Goal: Information Seeking & Learning: Understand process/instructions

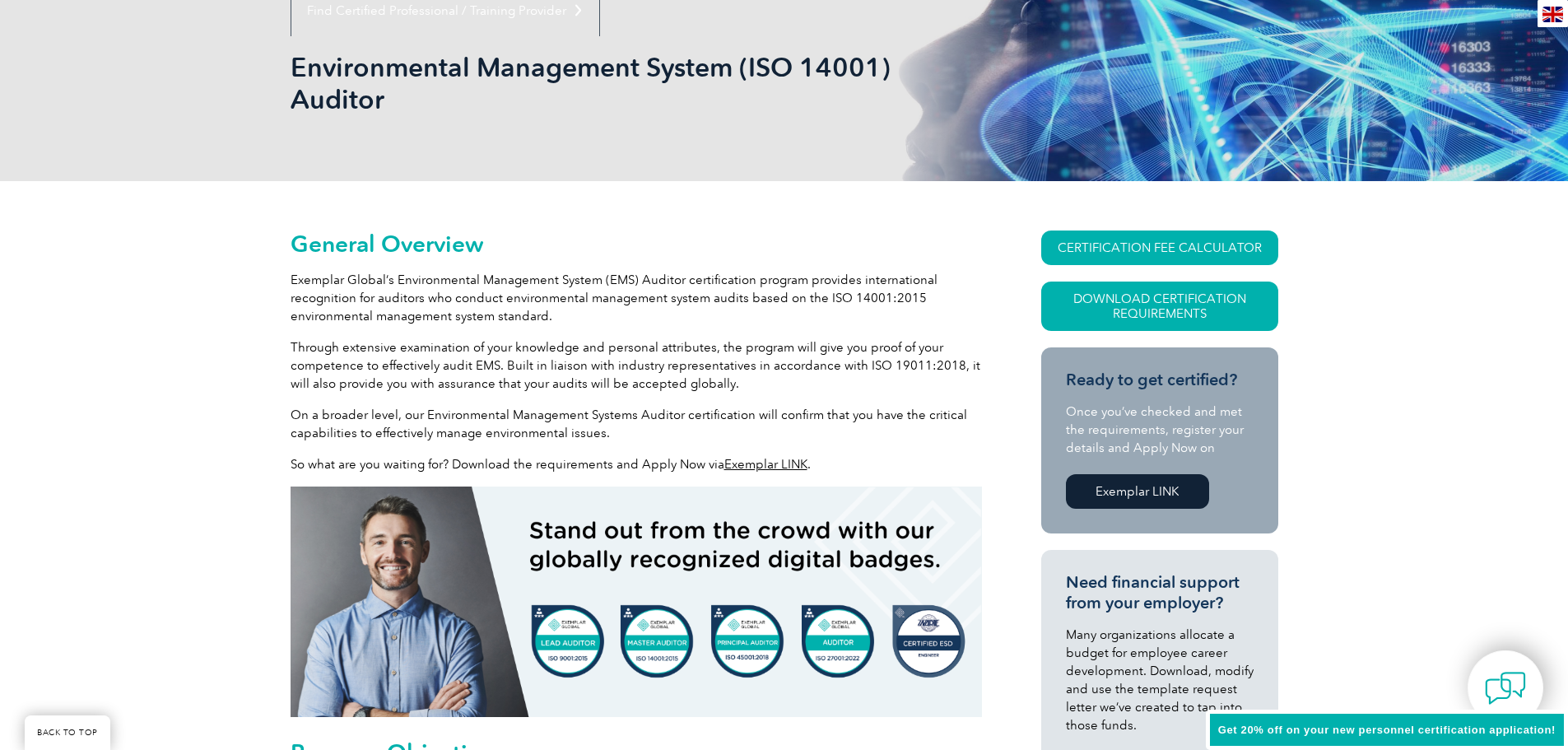
scroll to position [247, 0]
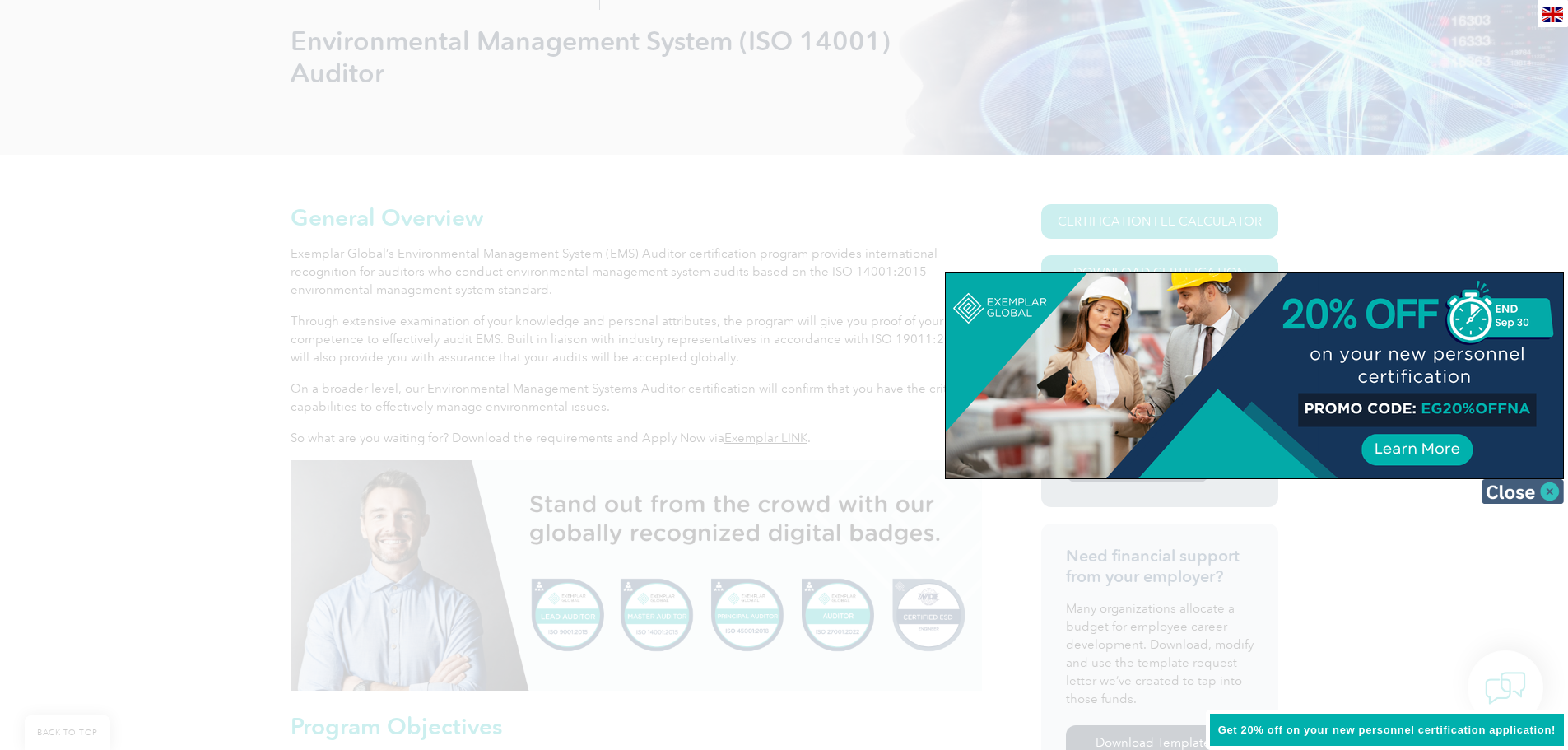
click at [1551, 483] on img at bounding box center [1522, 491] width 82 height 25
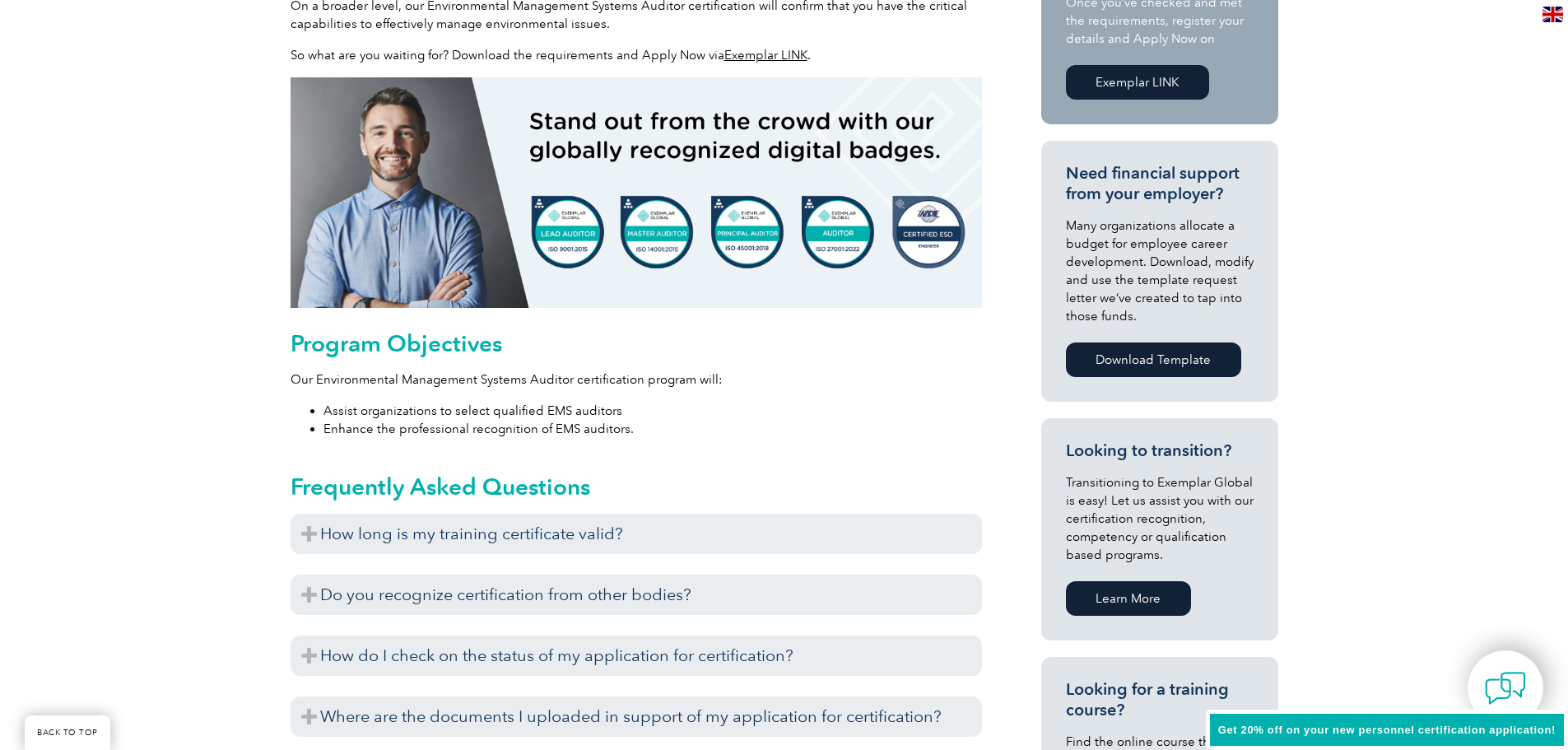
scroll to position [659, 0]
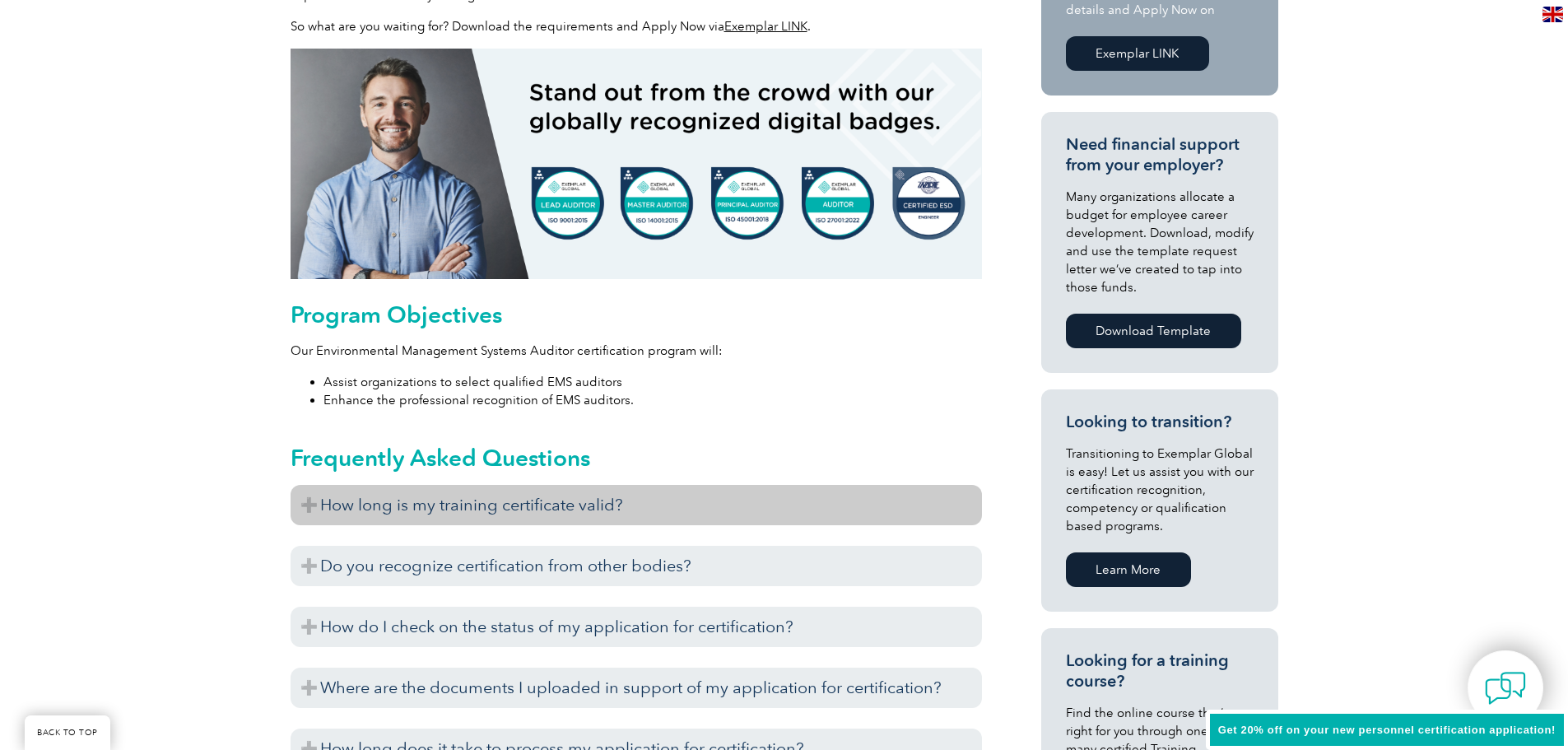
click at [662, 505] on h3 "How long is my training certificate valid?" at bounding box center [636, 505] width 691 height 41
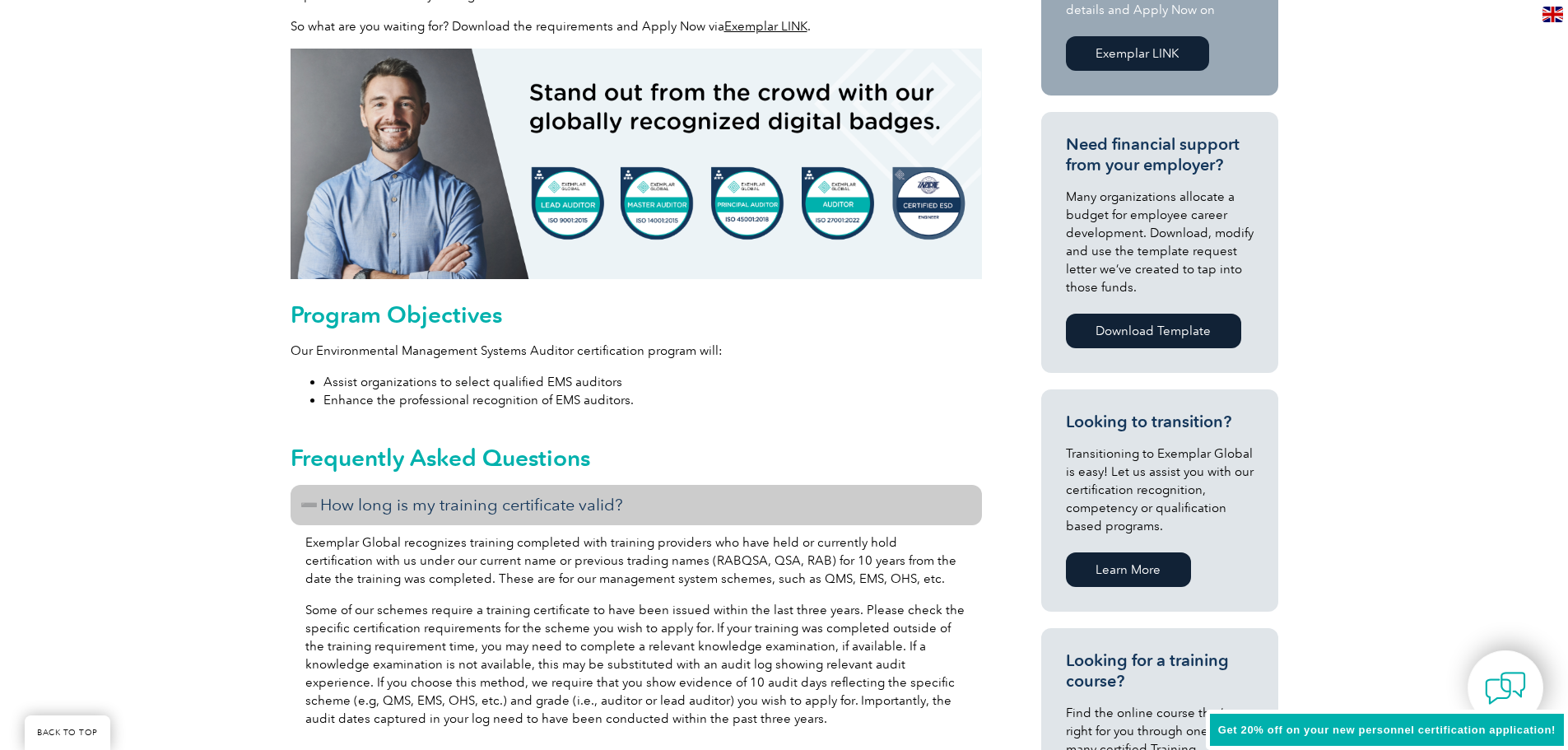
click at [664, 500] on h3 "How long is my training certificate valid?" at bounding box center [636, 505] width 691 height 41
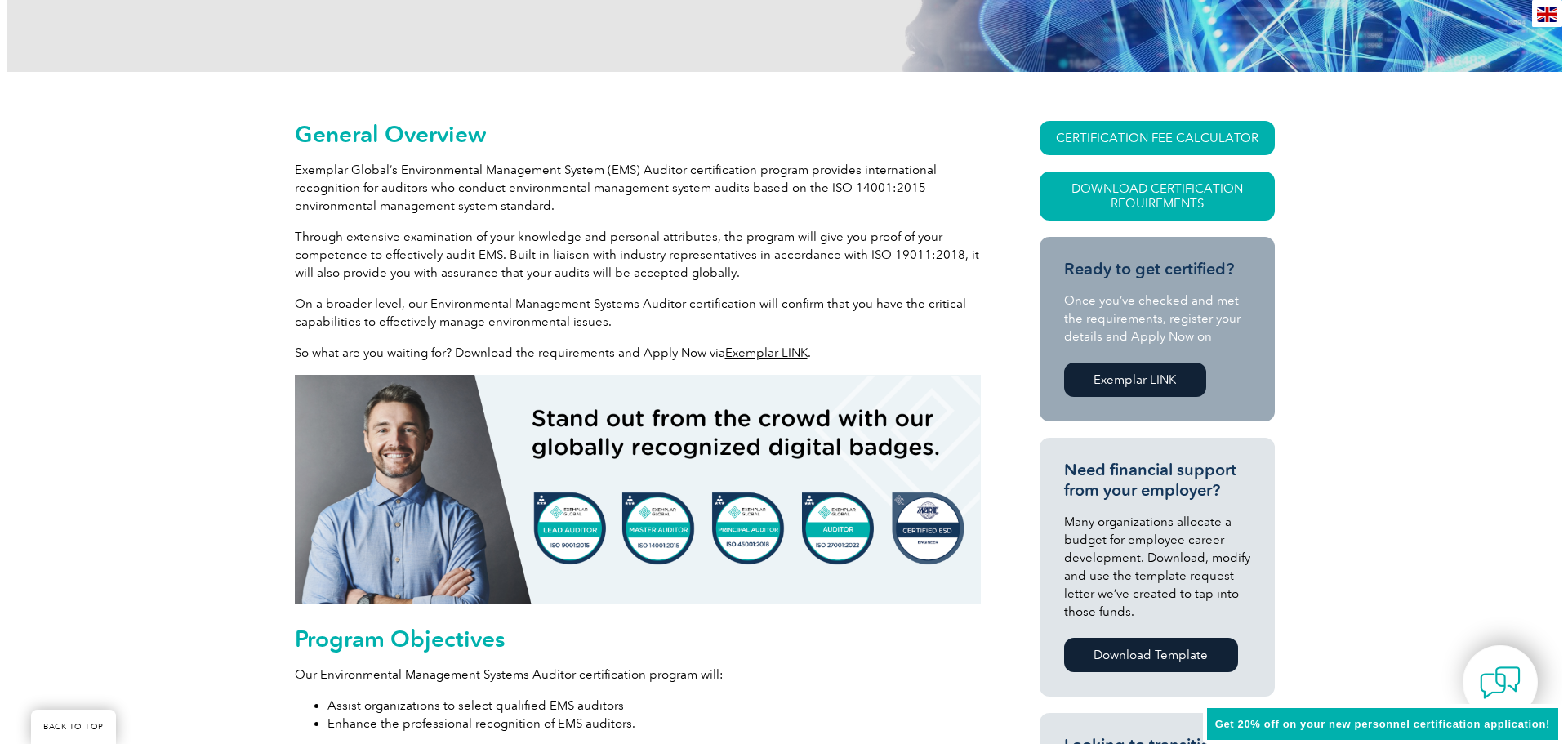
scroll to position [164, 0]
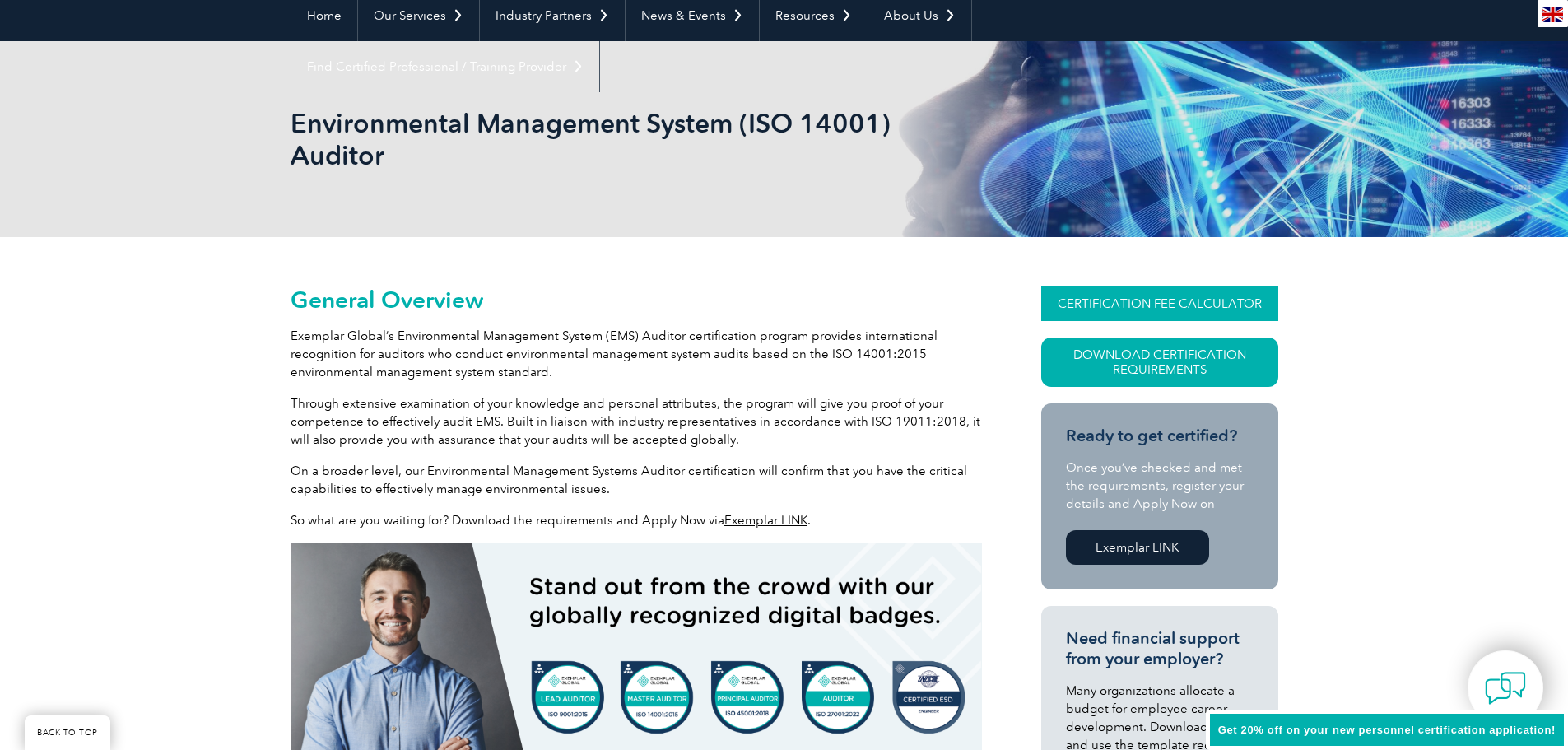
click at [1134, 298] on link "CERTIFICATION FEE CALCULATOR" at bounding box center [1160, 304] width 237 height 35
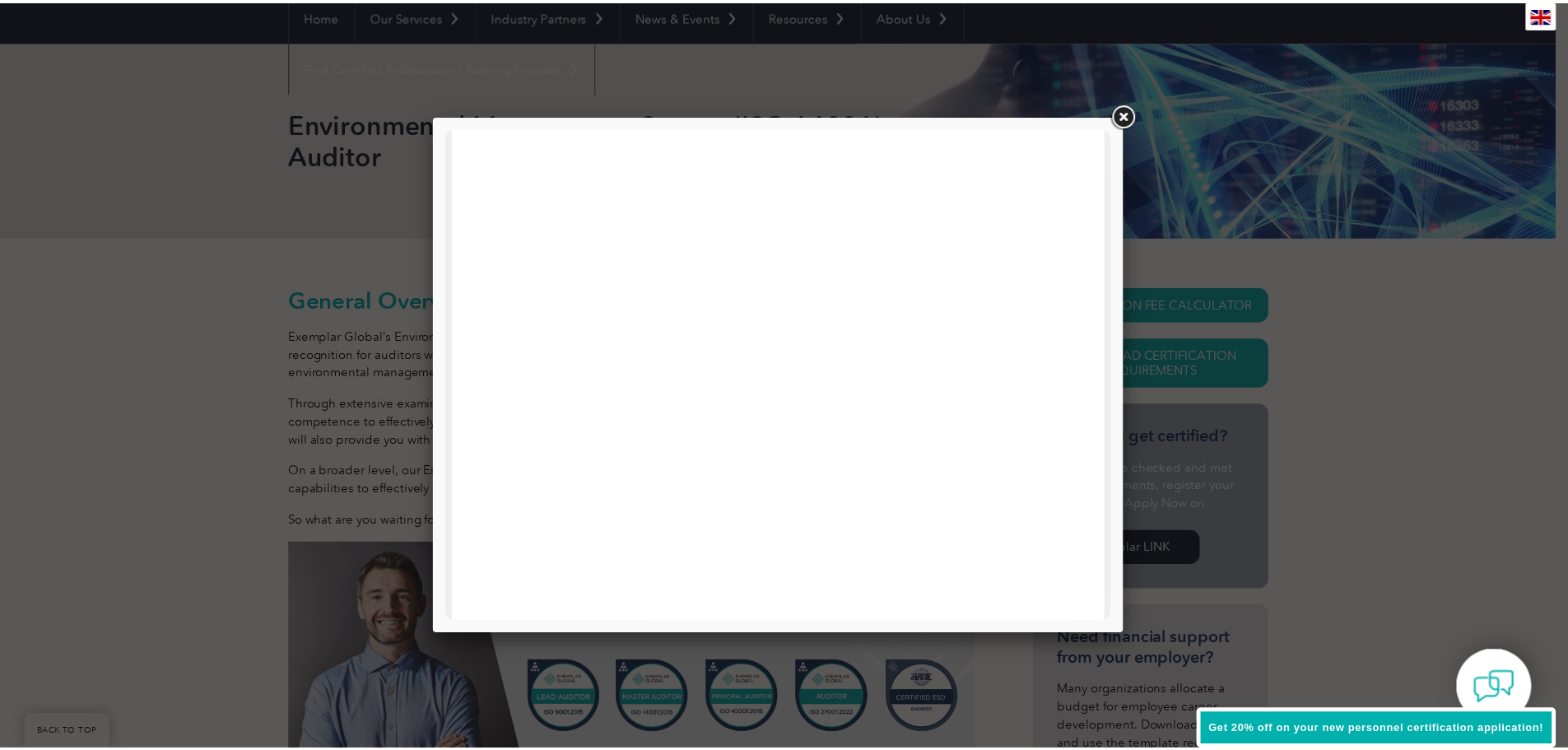
scroll to position [412, 0]
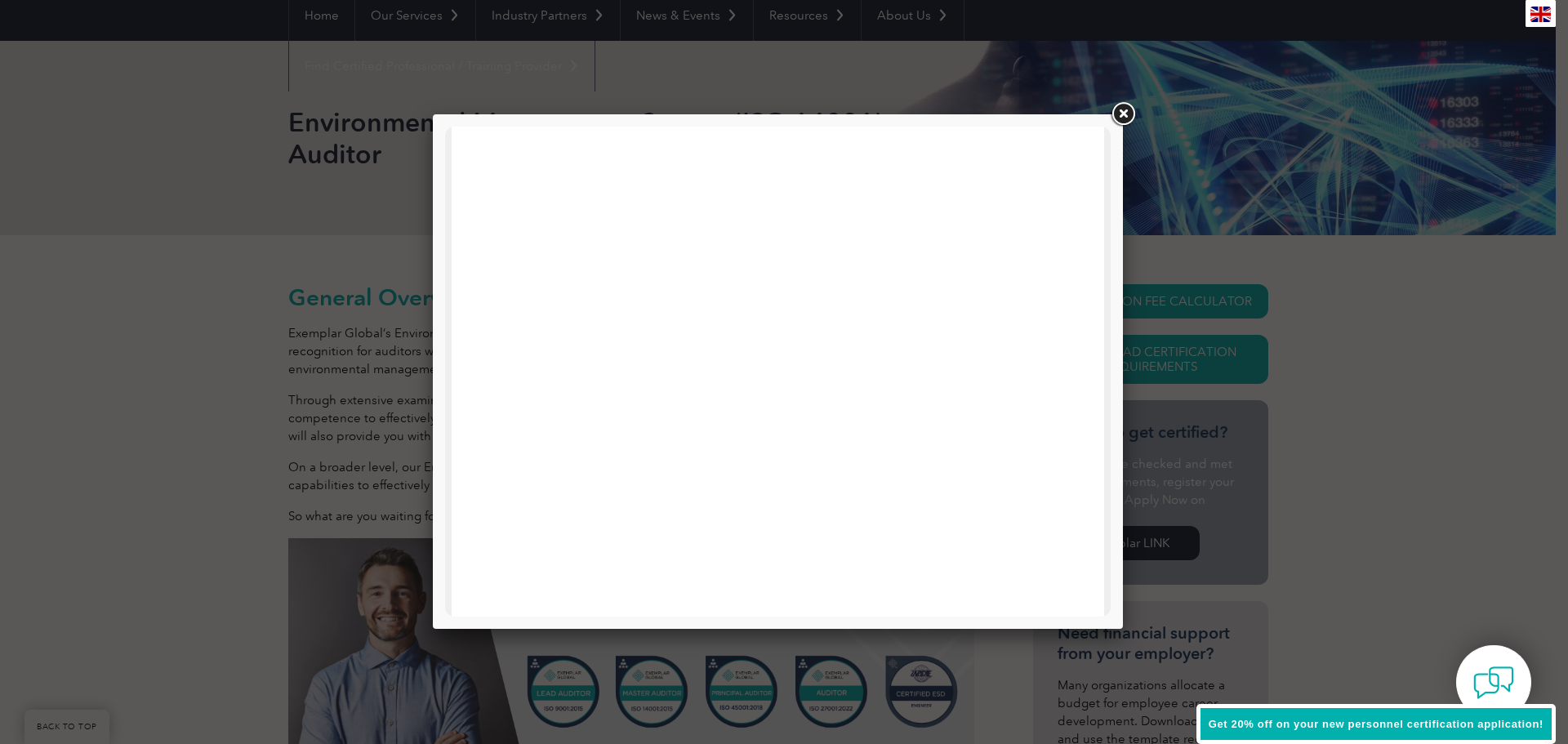
click at [1119, 113] on link at bounding box center [1123, 114] width 30 height 30
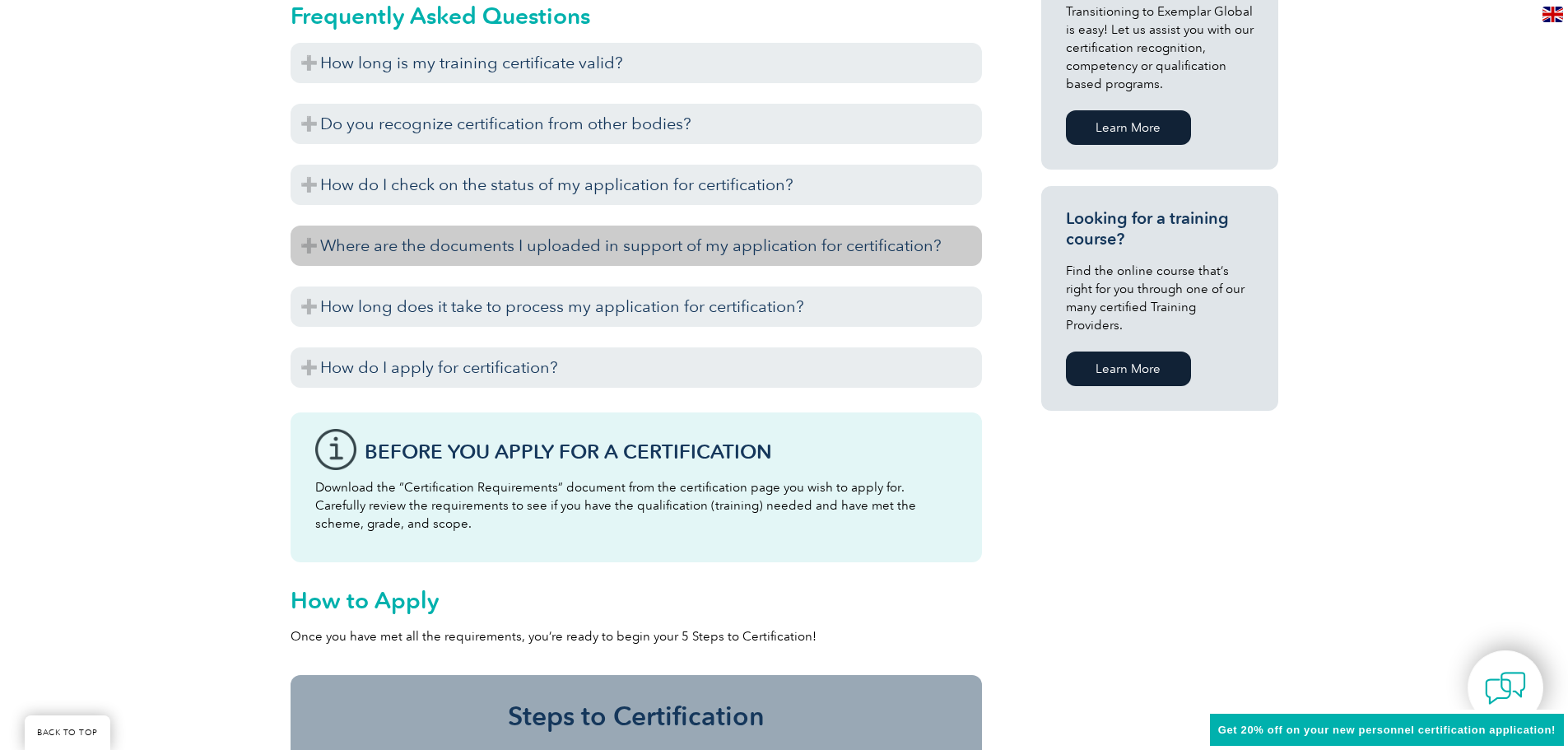
scroll to position [1070, 0]
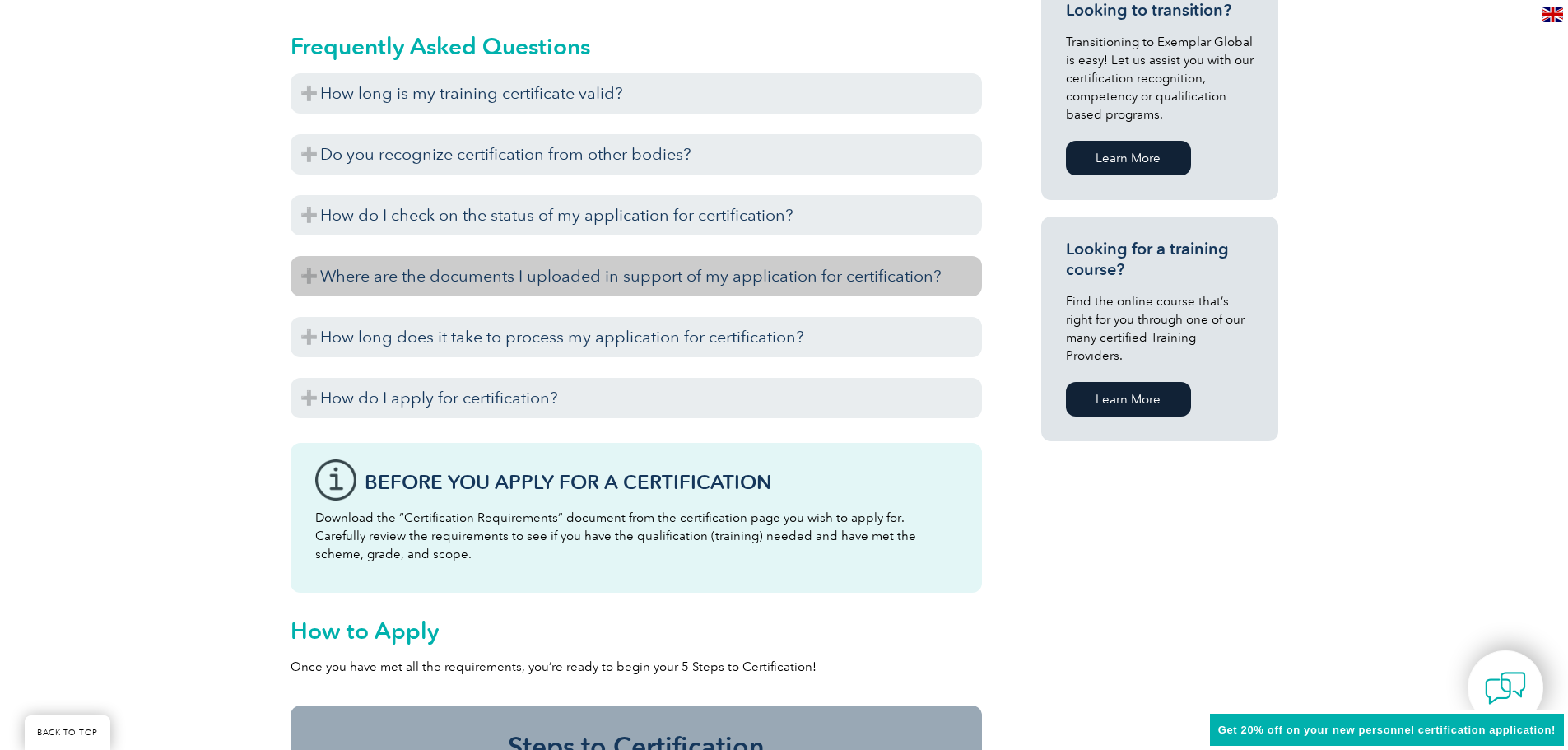
click at [365, 278] on h3 "Where are the documents I uploaded in support of my application for certificati…" at bounding box center [636, 276] width 691 height 41
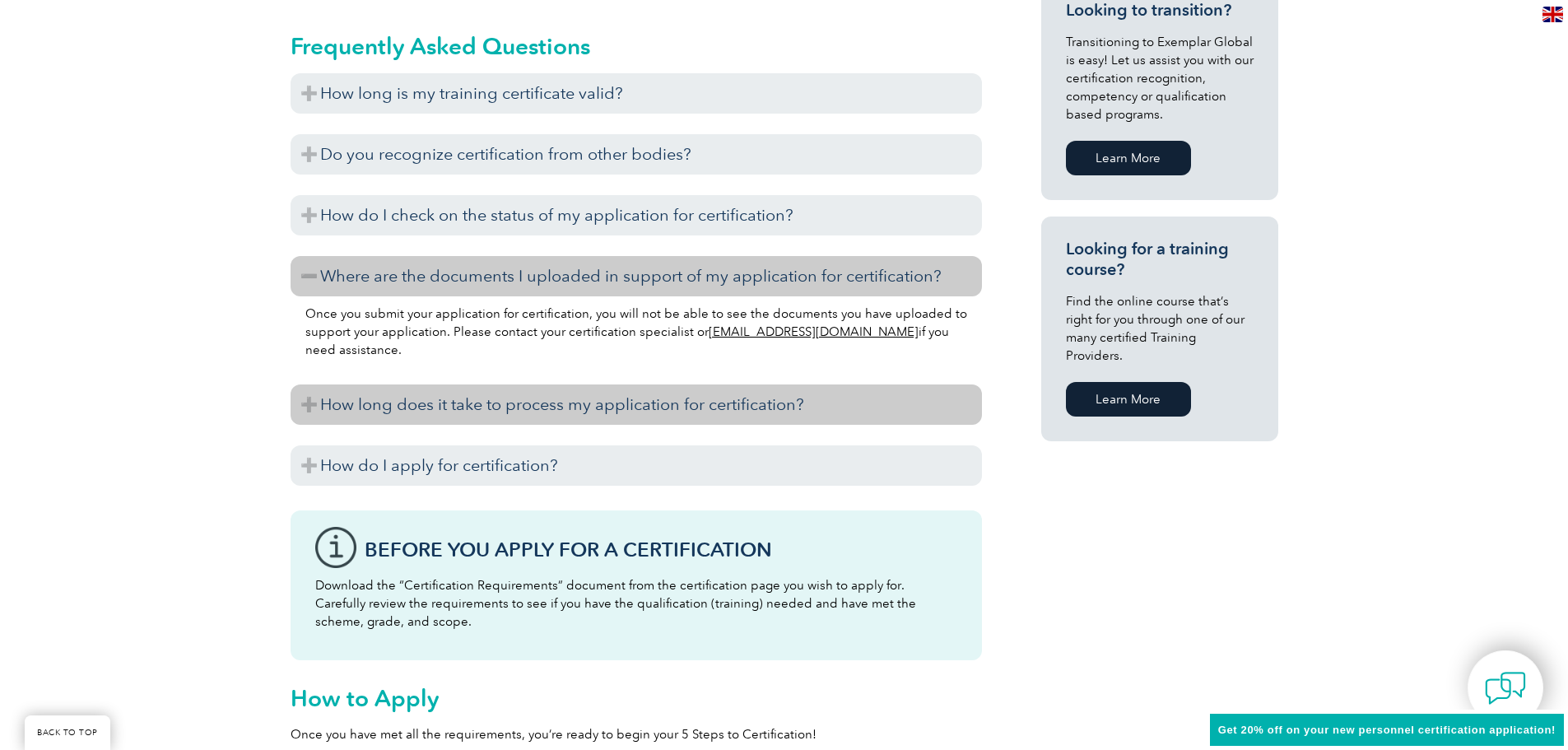
click at [343, 397] on h3 "How long does it take to process my application for certification?" at bounding box center [636, 404] width 691 height 41
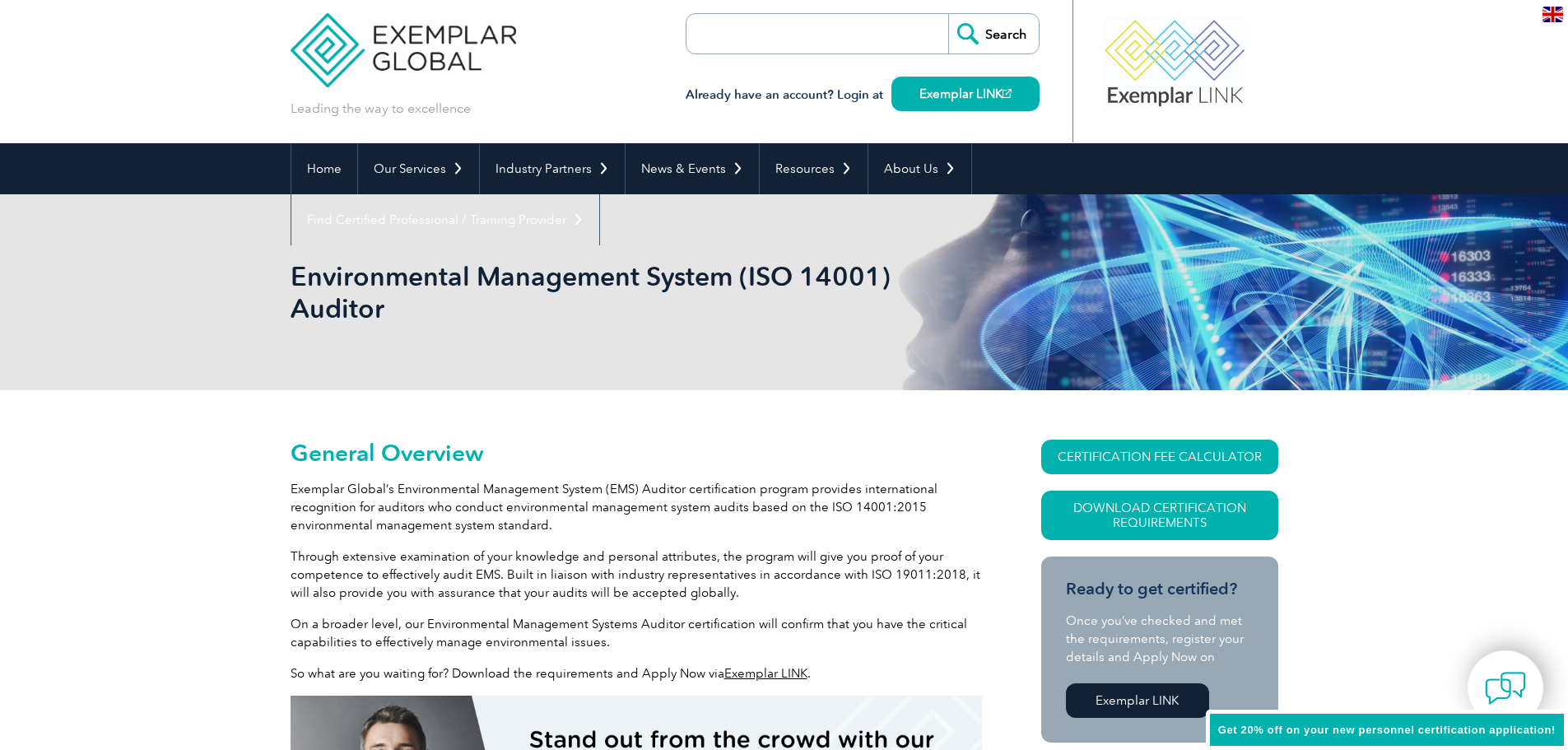
scroll to position [0, 0]
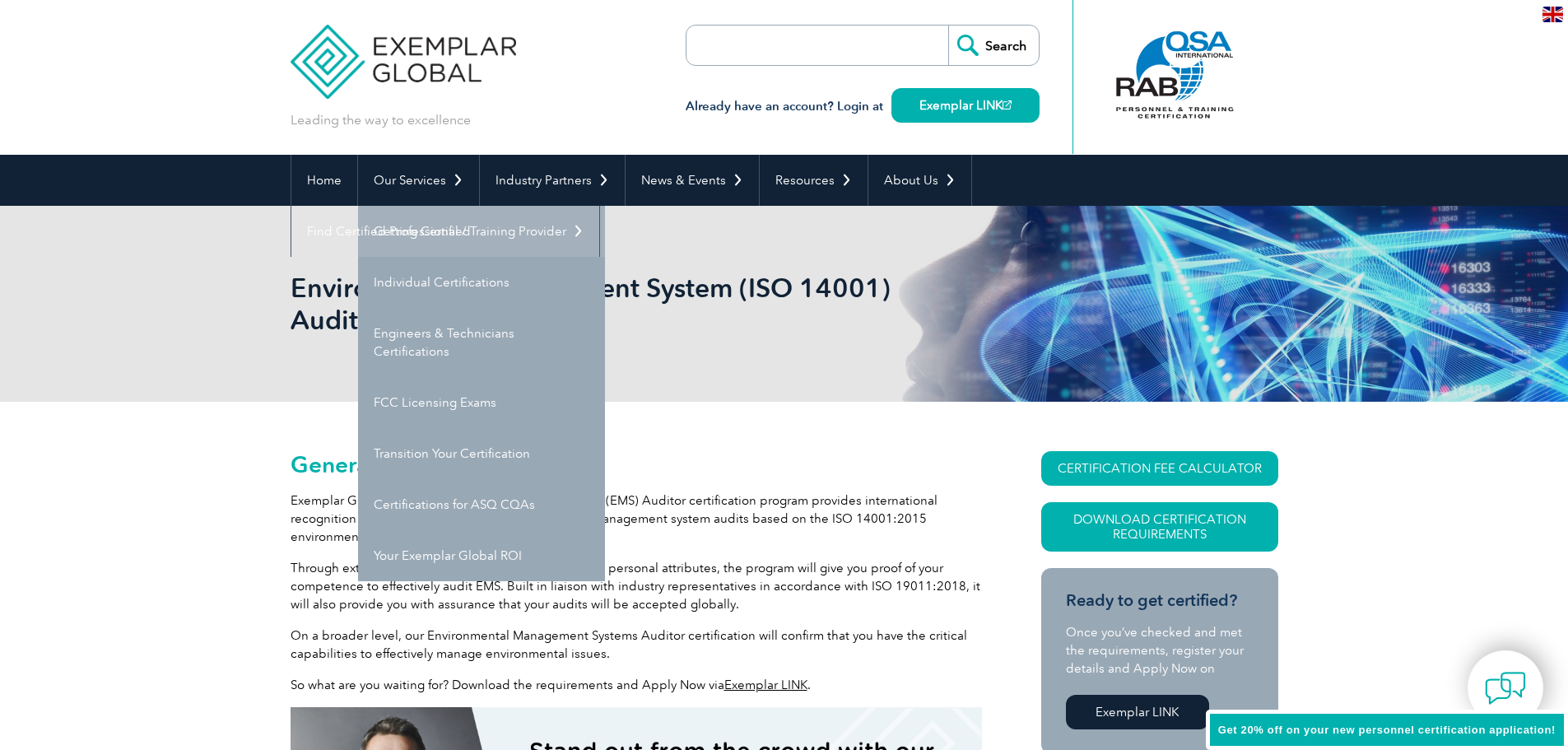
click at [435, 230] on link "Getting Certified" at bounding box center [482, 231] width 247 height 51
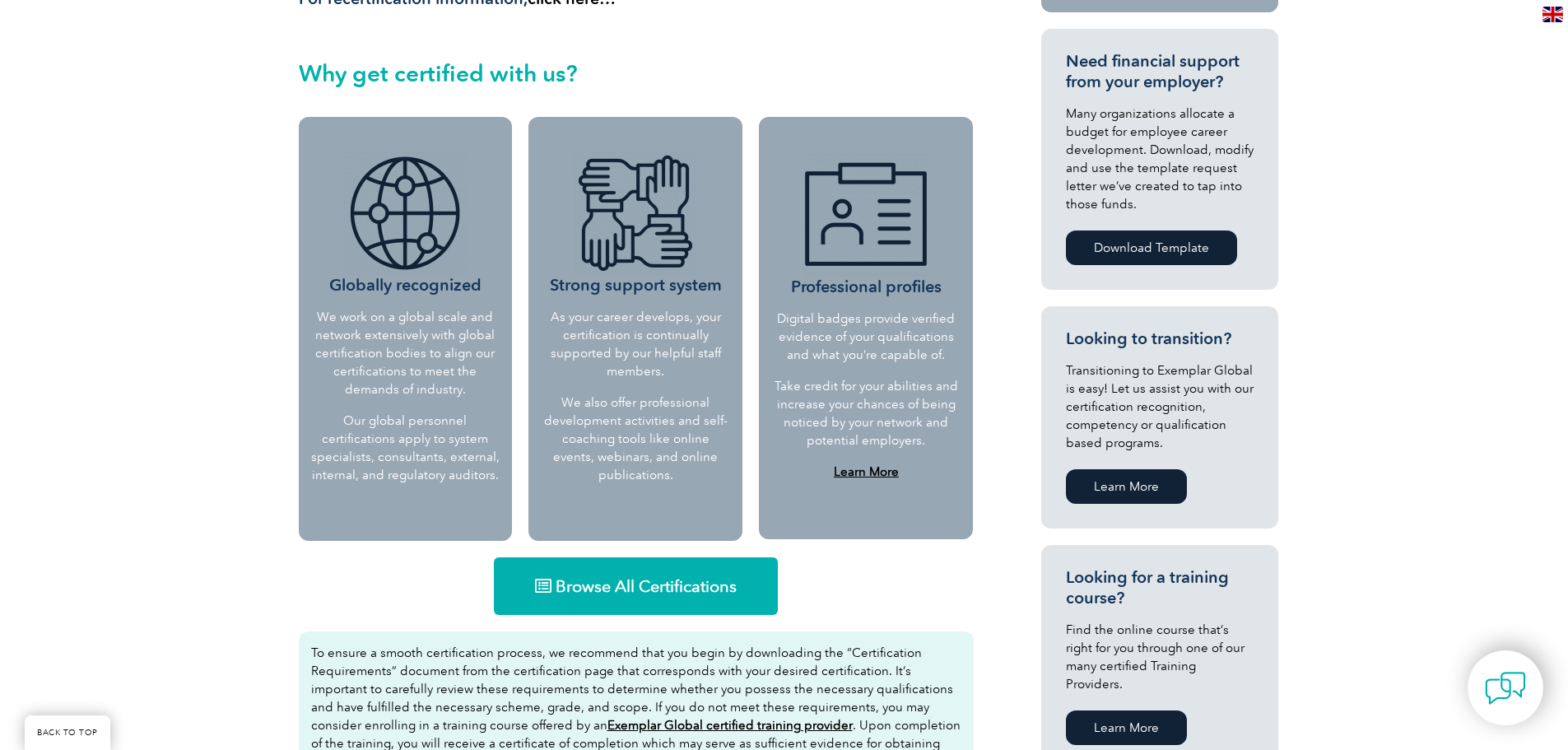
scroll to position [658, 0]
